Goal: Information Seeking & Learning: Learn about a topic

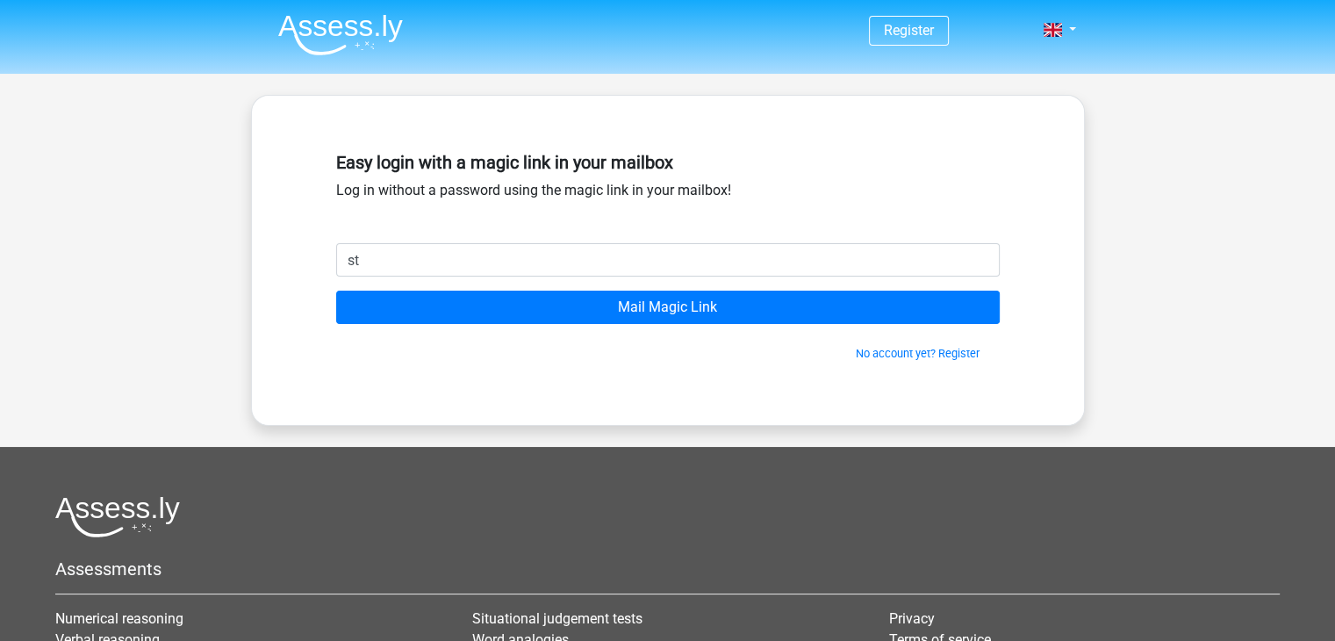
type input "s"
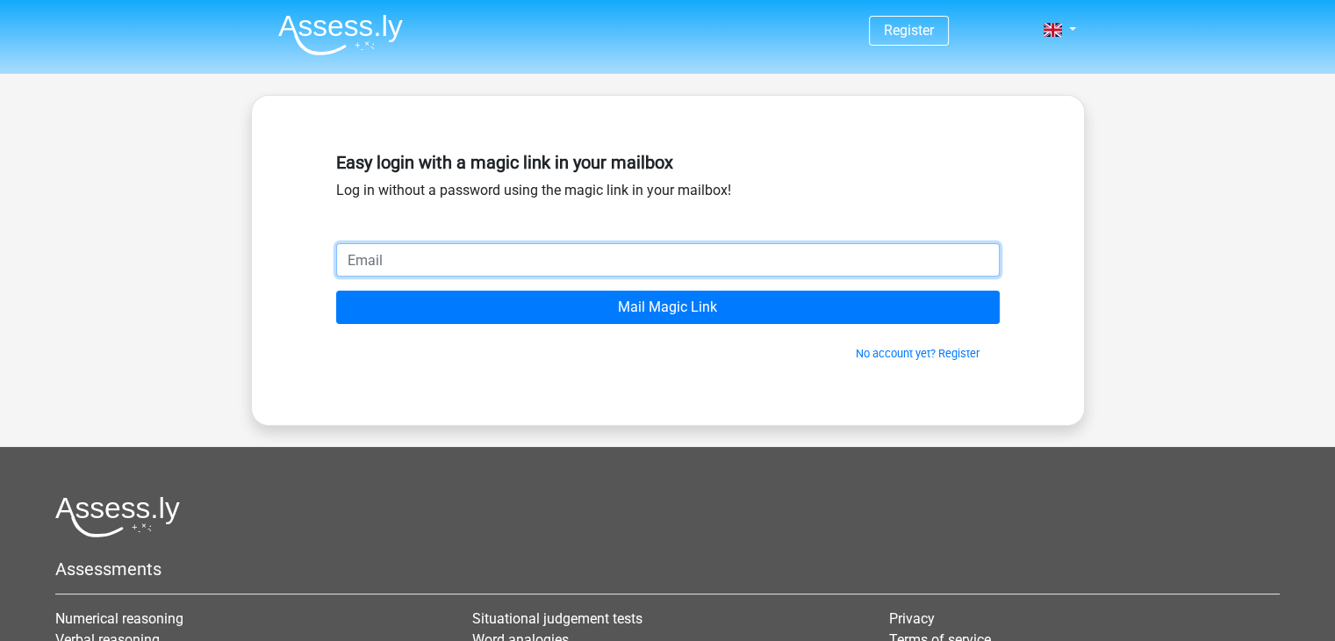
paste input "Mail is aronsikkema11@gmail.com"
click at [397, 267] on input "Mail is aronsikkema11@gmail.com" at bounding box center [667, 259] width 663 height 33
click at [385, 261] on input "Mail is aronsikkema11@gmail.com" at bounding box center [667, 259] width 663 height 33
click at [391, 261] on input "Mail is aronsikkema11@gmail.com" at bounding box center [667, 259] width 663 height 33
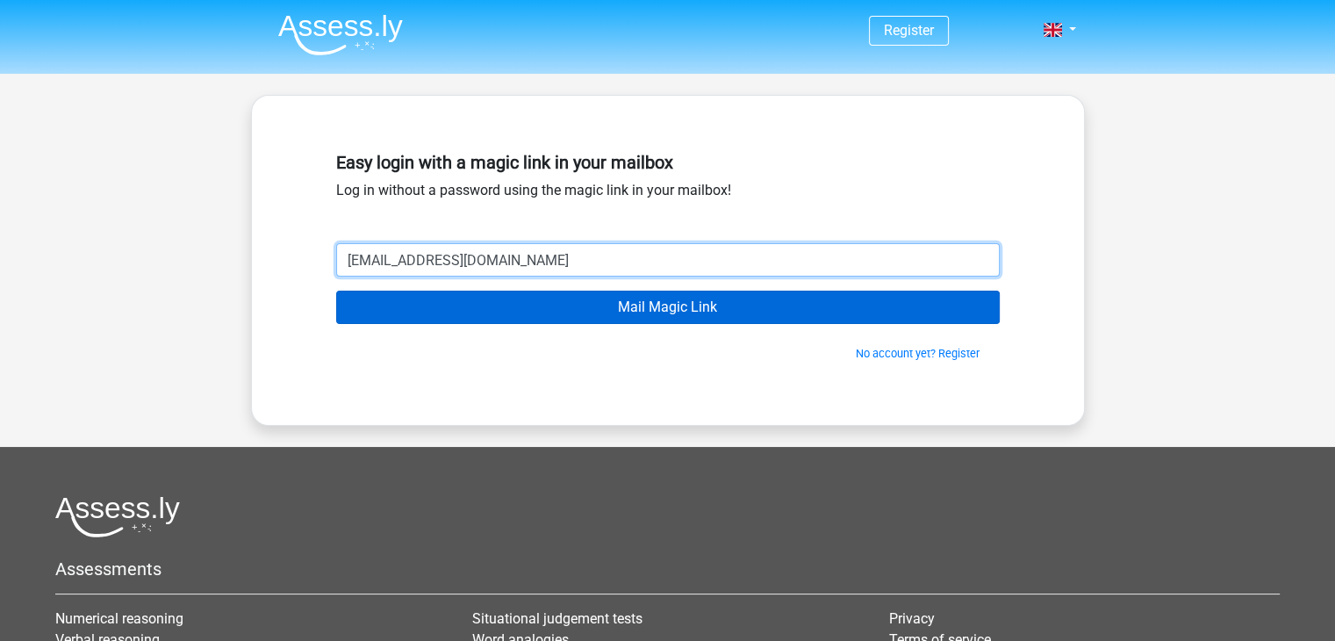
type input "[EMAIL_ADDRESS][DOMAIN_NAME]"
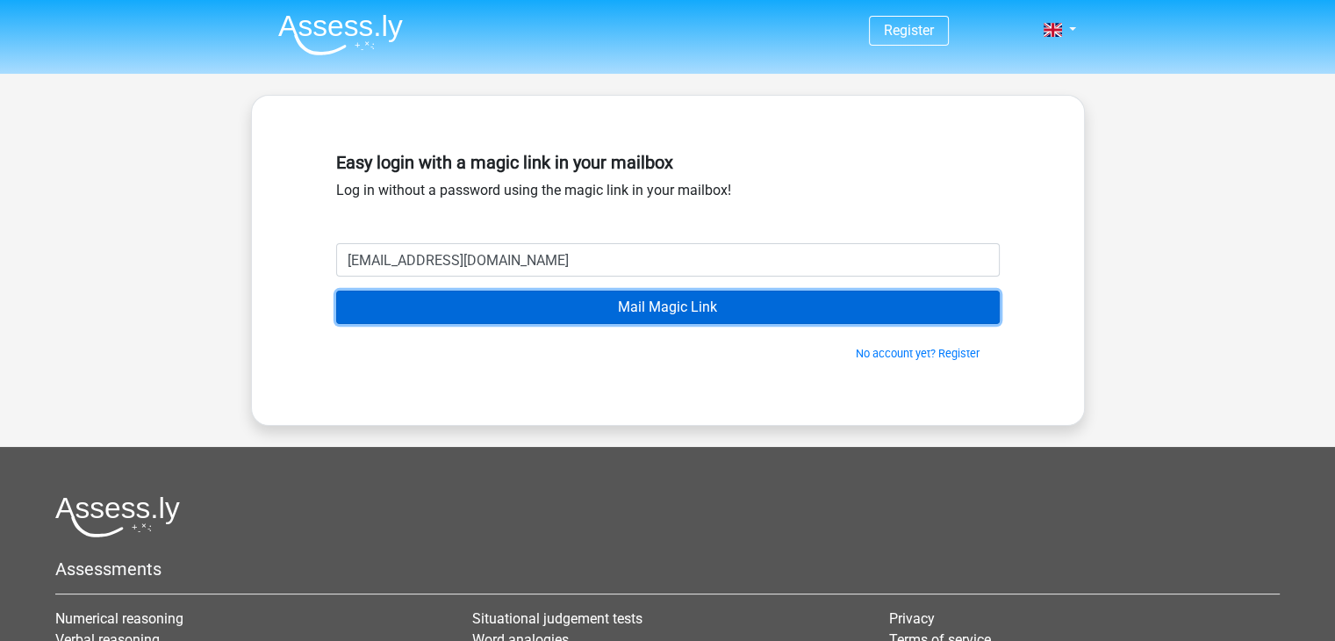
click at [703, 290] on input "Mail Magic Link" at bounding box center [667, 306] width 663 height 33
click at [633, 305] on input "Mail Magic Link" at bounding box center [667, 306] width 663 height 33
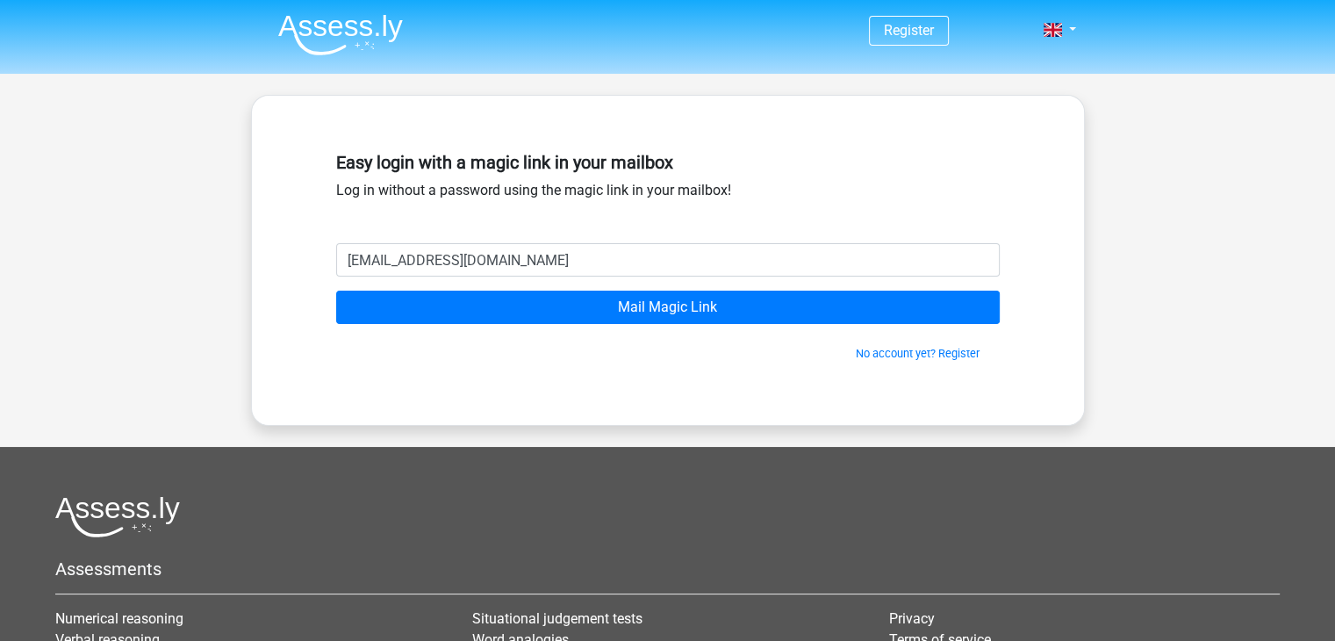
click at [663, 287] on form "aronsikkema11@gmail.com Mail Magic Link No account yet? Register" at bounding box center [667, 302] width 663 height 118
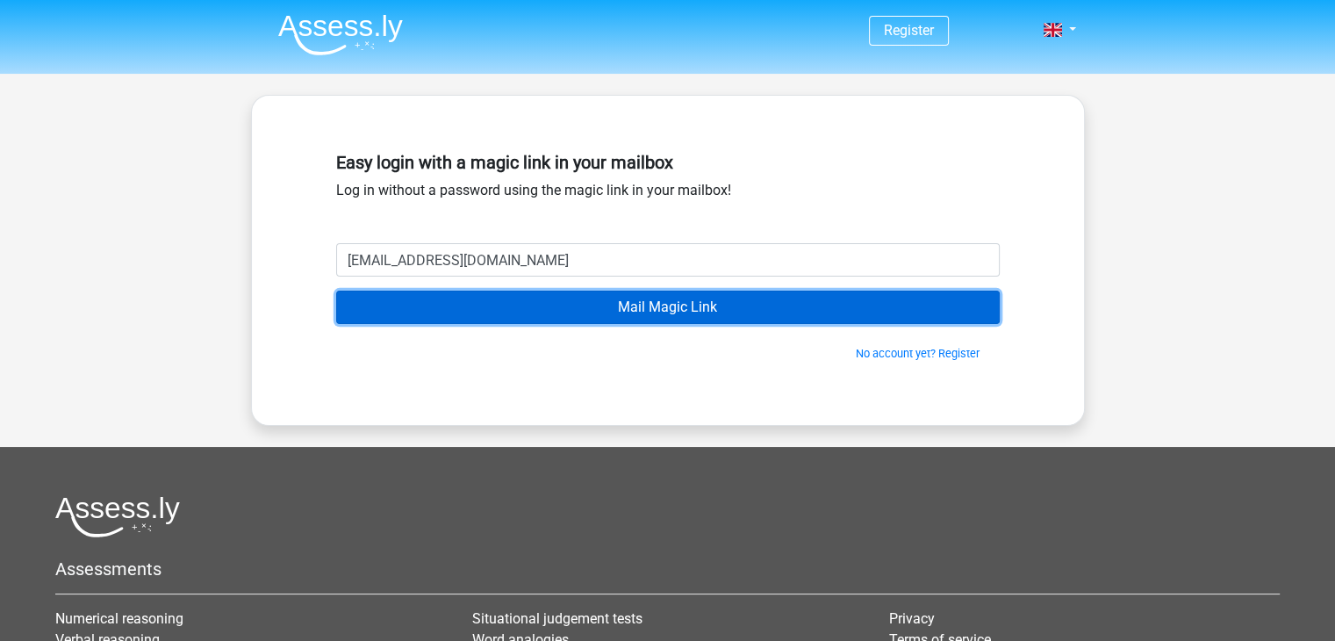
click at [663, 304] on input "Mail Magic Link" at bounding box center [667, 306] width 663 height 33
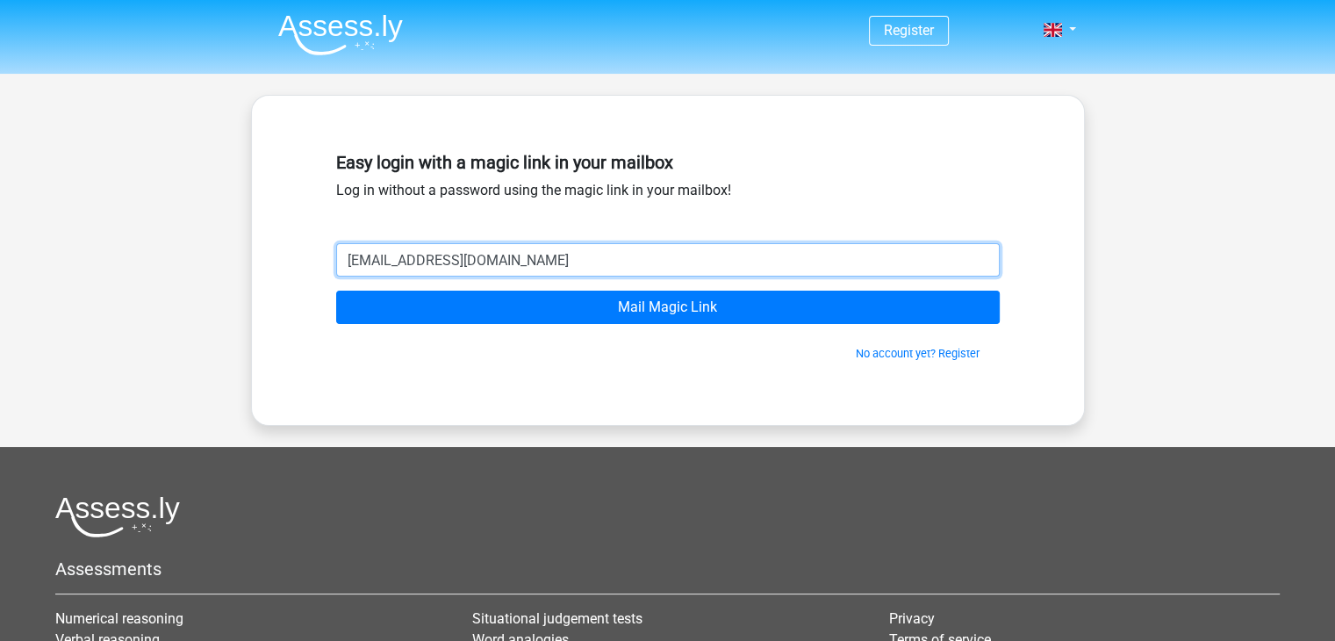
click at [548, 263] on input "[EMAIL_ADDRESS][DOMAIN_NAME]" at bounding box center [667, 259] width 663 height 33
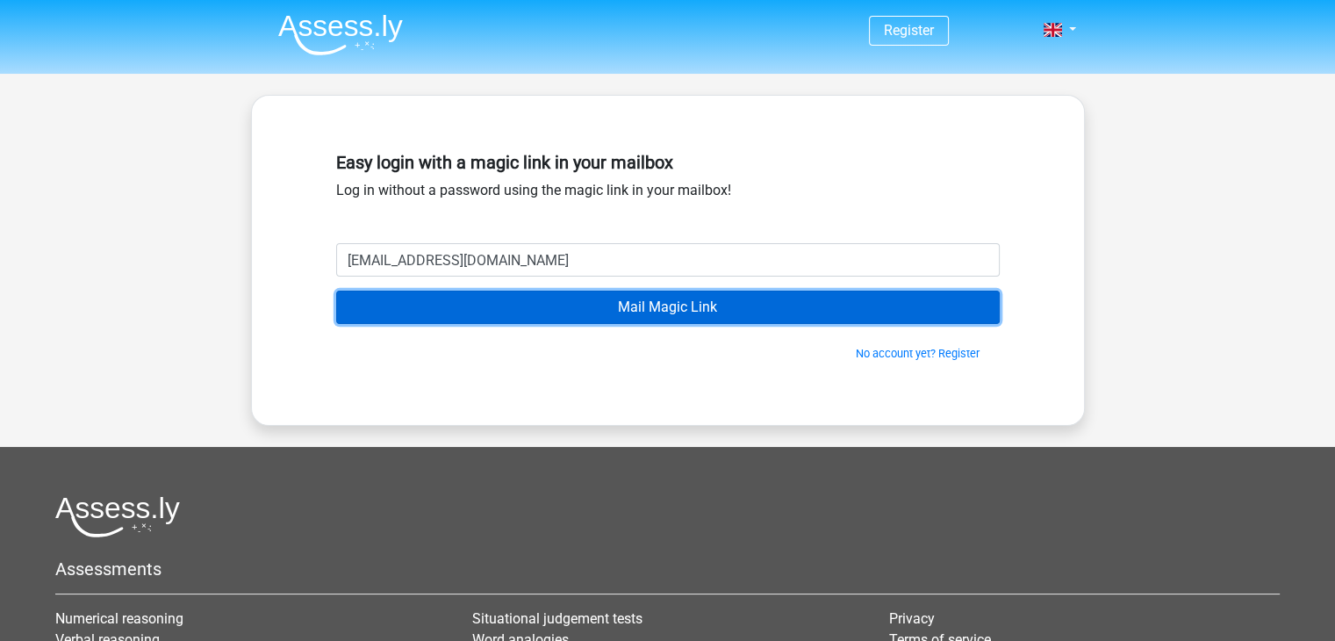
click at [621, 303] on input "Mail Magic Link" at bounding box center [667, 306] width 663 height 33
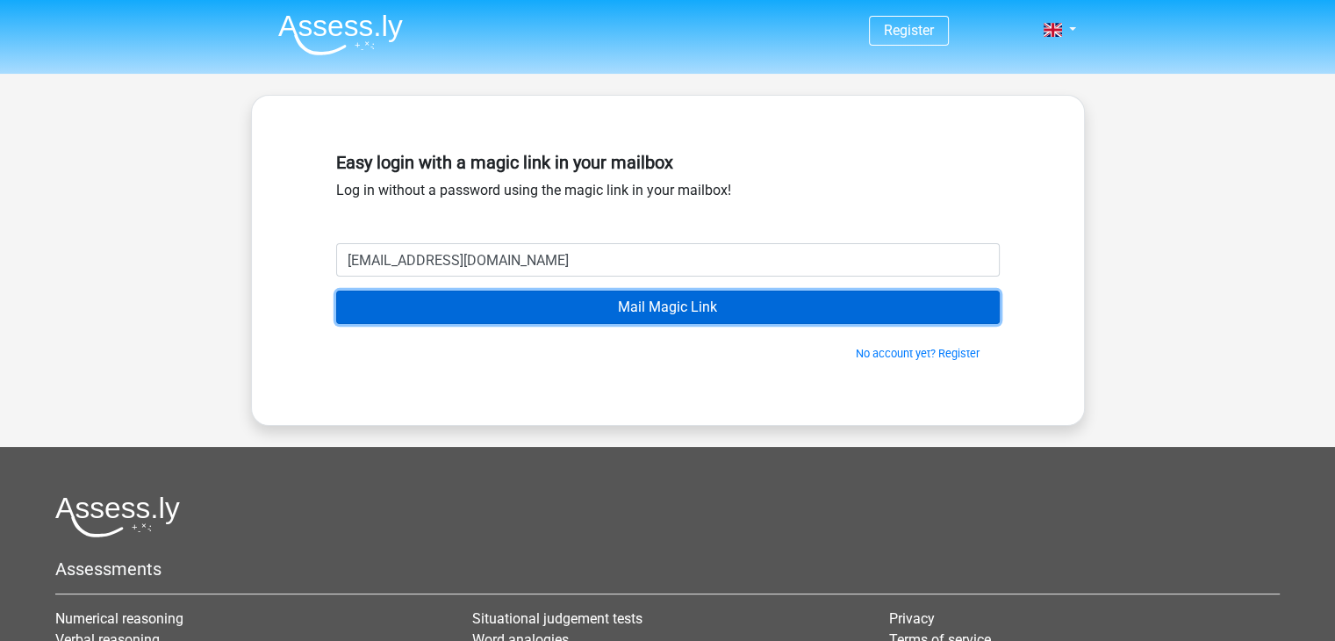
click at [621, 303] on input "Mail Magic Link" at bounding box center [667, 306] width 663 height 33
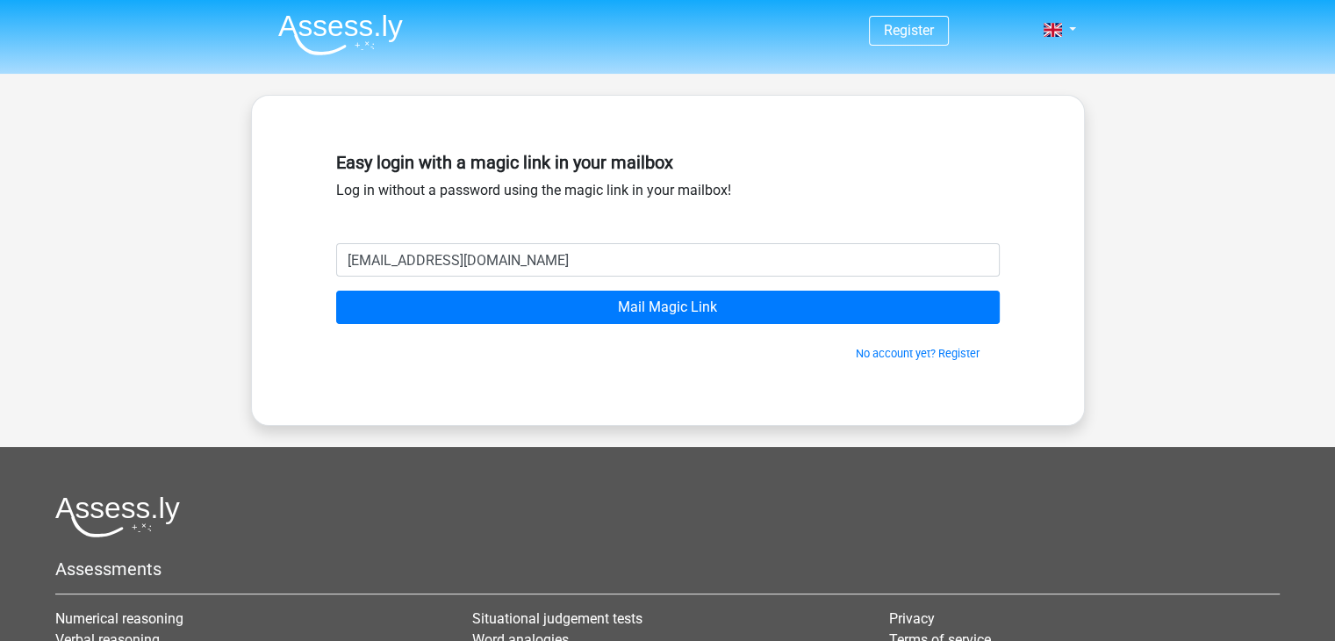
drag, startPoint x: 621, startPoint y: 303, endPoint x: 540, endPoint y: 329, distance: 85.7
click at [540, 329] on div "No account yet? Register" at bounding box center [667, 343] width 663 height 38
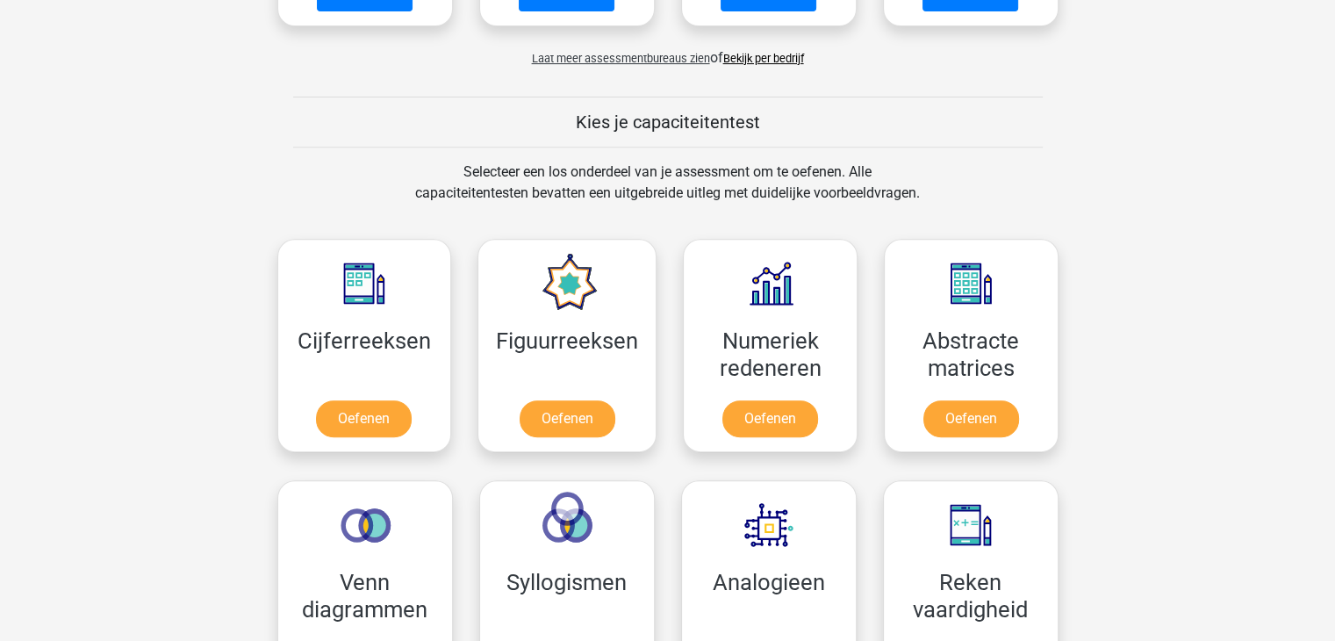
scroll to position [708, 0]
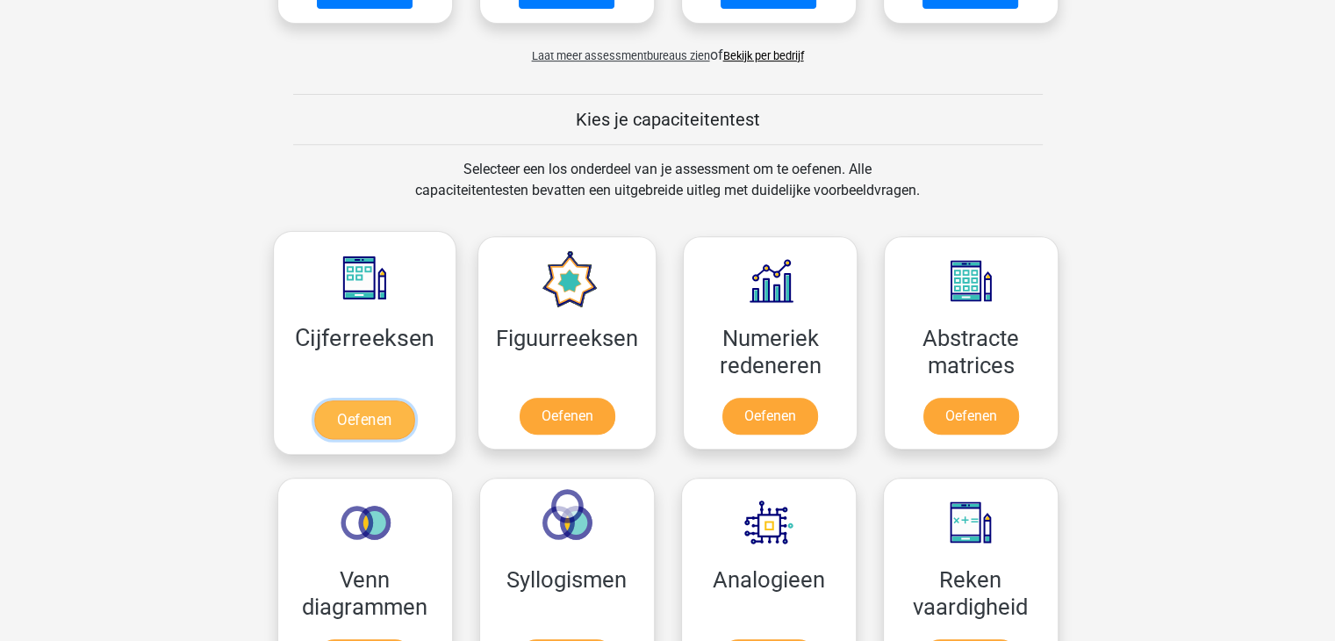
click at [395, 439] on link "Oefenen" at bounding box center [364, 419] width 100 height 39
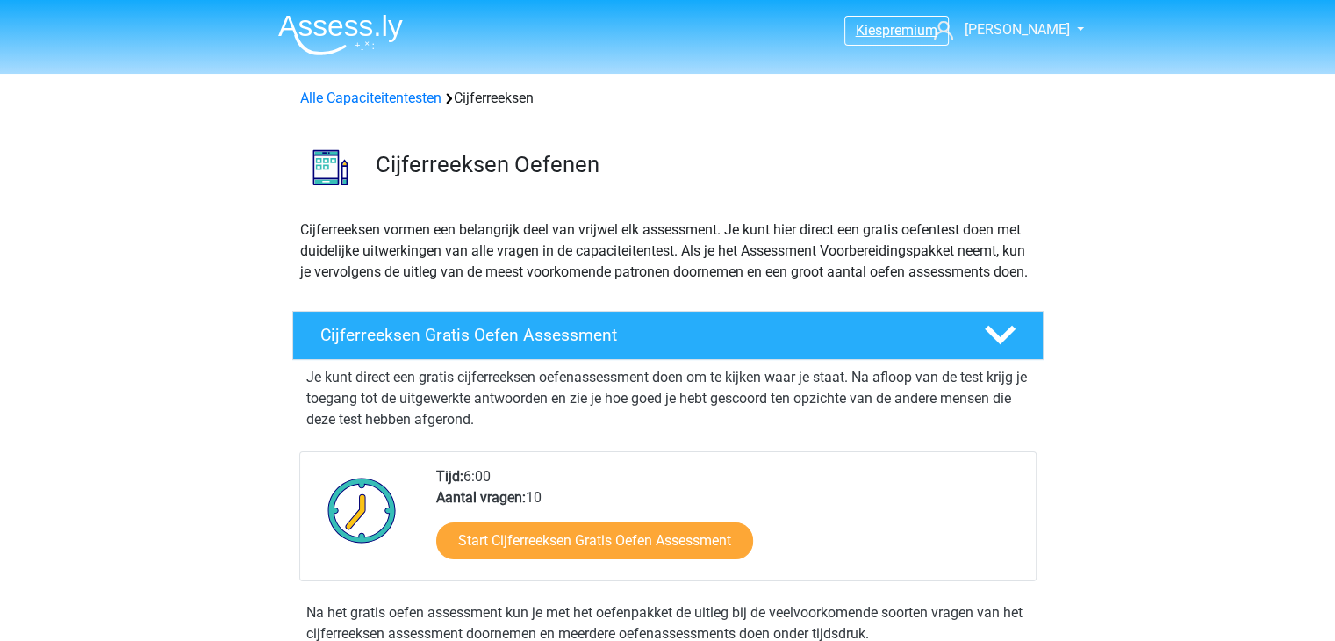
click at [909, 19] on link "Kies premium" at bounding box center [896, 30] width 103 height 24
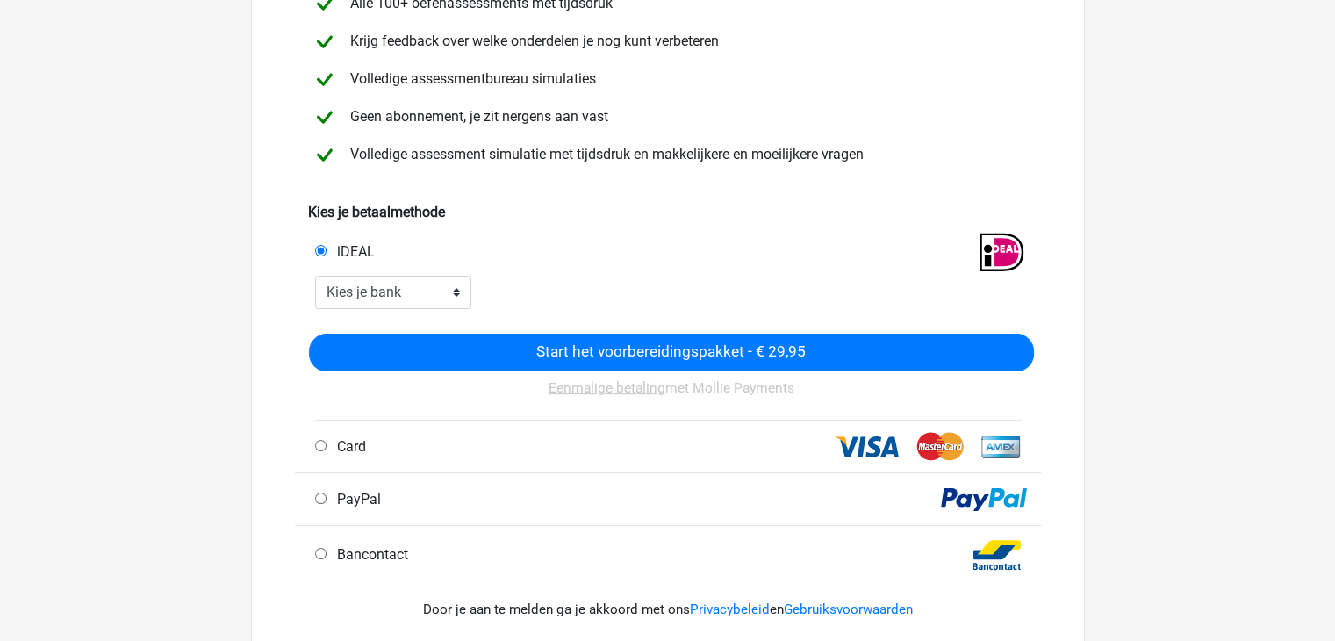
scroll to position [235, 0]
